Goal: Information Seeking & Learning: Learn about a topic

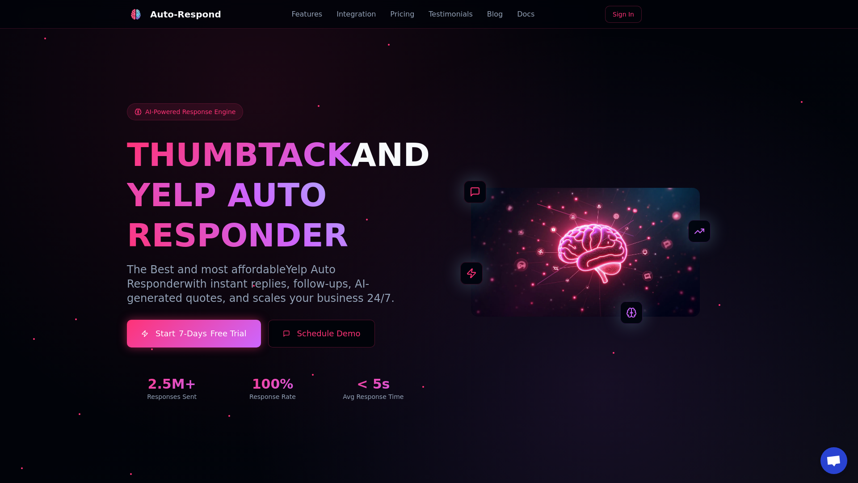
click at [487, 14] on link "Blog" at bounding box center [495, 14] width 16 height 11
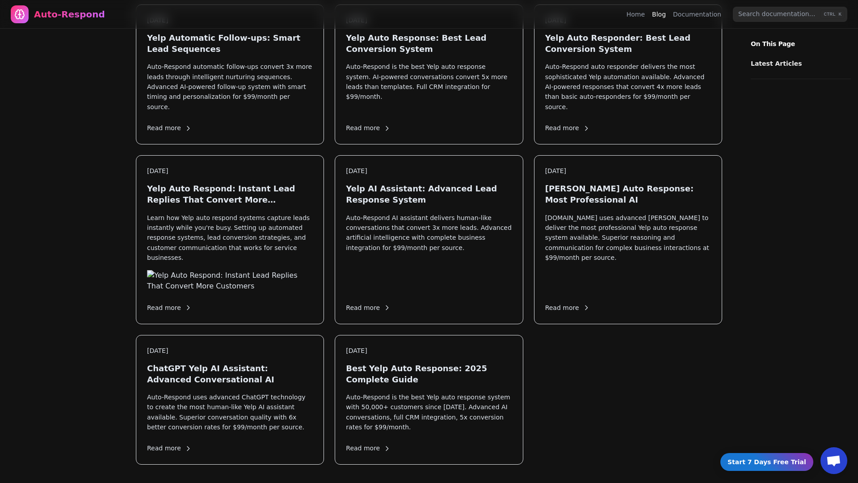
scroll to position [964, 0]
